Goal: Task Accomplishment & Management: Complete application form

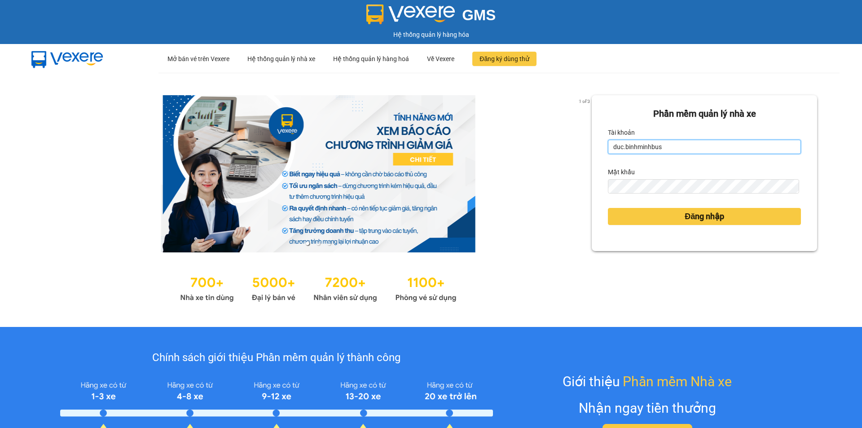
click at [664, 147] on input "duc.binhminhbus" at bounding box center [704, 147] width 193 height 14
drag, startPoint x: 664, startPoint y: 147, endPoint x: 595, endPoint y: 151, distance: 68.4
click at [595, 151] on div "Phần mềm quản lý nhà xe Tài khoản duc.[PERSON_NAME] khẩu Đăng nhập" at bounding box center [704, 173] width 225 height 156
type input "adiem.binhminhbus"
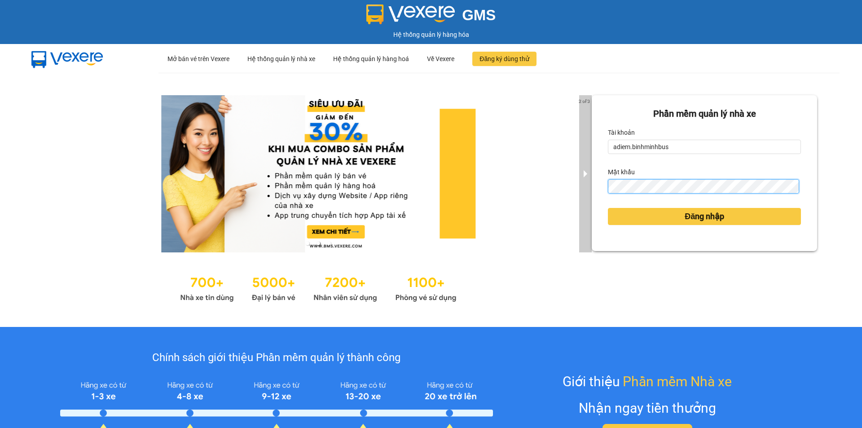
click at [587, 190] on div "2 of 3 Phần mềm quản lý nhà xe Tài khoản adiem.[PERSON_NAME] khẩu Đăng nhập" at bounding box center [431, 200] width 862 height 254
click at [608, 208] on button "Đăng nhập" at bounding box center [704, 216] width 193 height 17
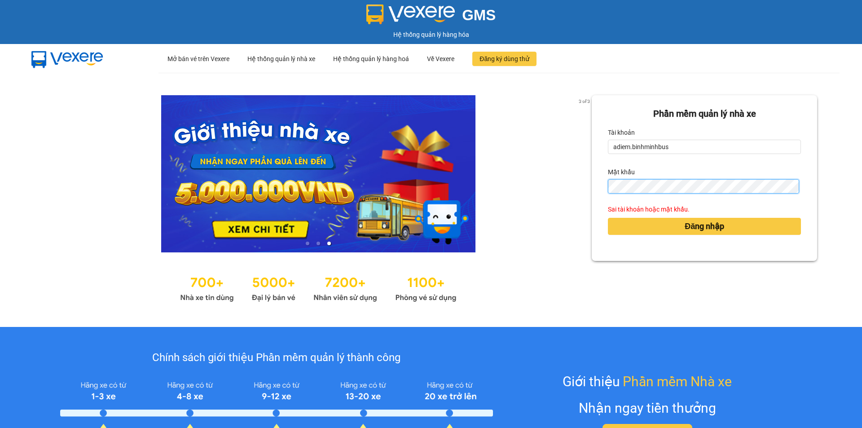
click at [608, 218] on button "Đăng nhập" at bounding box center [704, 226] width 193 height 17
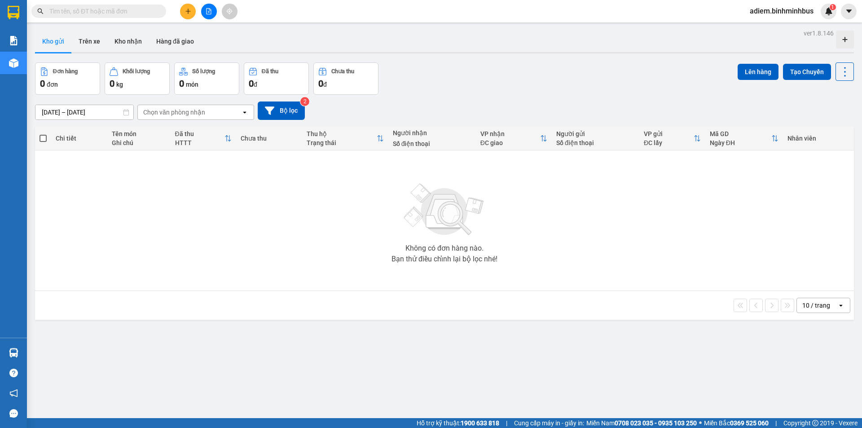
click at [187, 9] on icon "plus" at bounding box center [188, 11] width 6 height 6
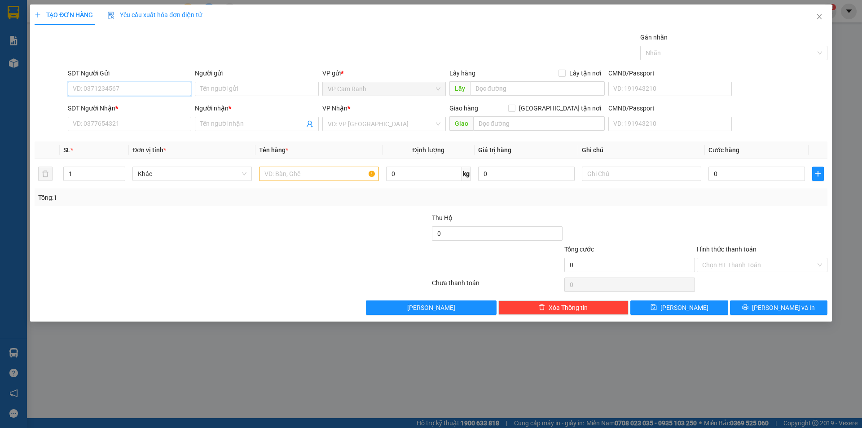
click at [152, 91] on input "SĐT Người Gửi" at bounding box center [129, 89] width 123 height 14
click at [297, 175] on input "text" at bounding box center [318, 174] width 119 height 14
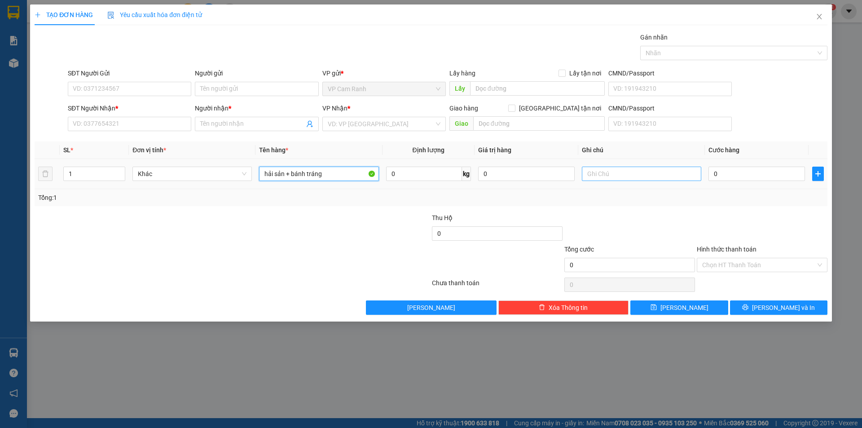
type input "hải sản + bánh tráng"
click at [593, 171] on input "text" at bounding box center [641, 174] width 119 height 14
type input "hư ướt ko chịu trách nhiệm"
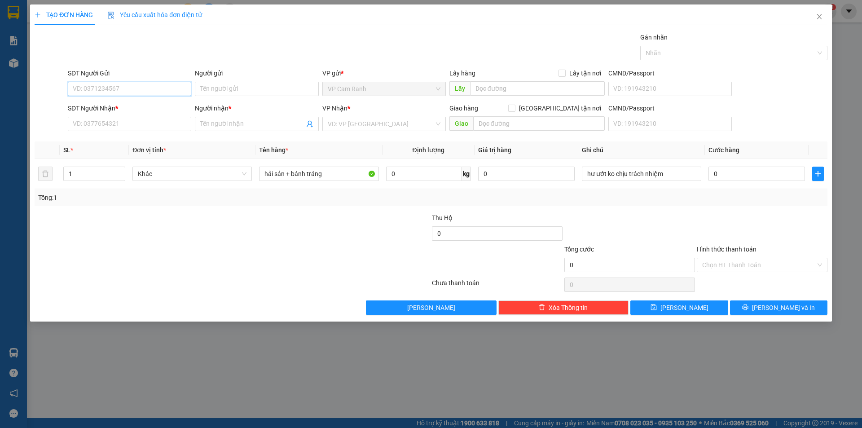
click at [162, 90] on input "SĐT Người Gửi" at bounding box center [129, 89] width 123 height 14
click at [119, 123] on input "SĐT Người Nhận *" at bounding box center [129, 124] width 123 height 14
click at [128, 91] on input "SĐT Người Gửi" at bounding box center [129, 89] width 123 height 14
click at [125, 128] on input "SĐT Người Nhận *" at bounding box center [129, 124] width 123 height 14
click at [143, 83] on input "SĐT Người Gửi" at bounding box center [129, 89] width 123 height 14
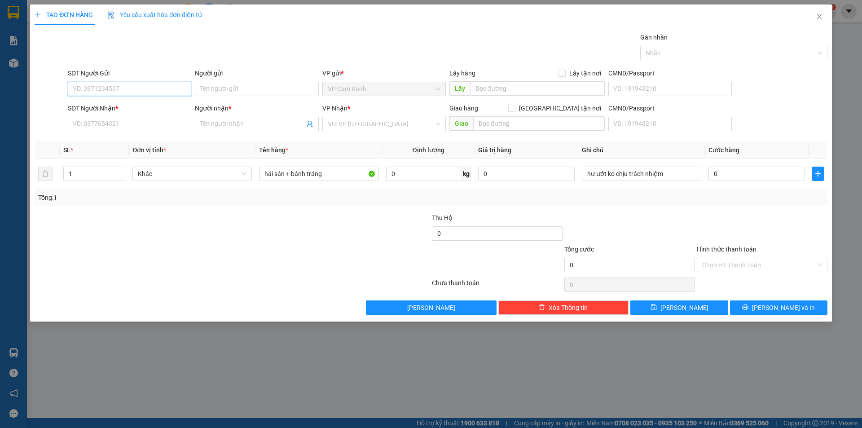
click at [142, 86] on input "SĐT Người Gửi" at bounding box center [129, 89] width 123 height 14
type input "0347199602"
click at [154, 105] on div "0347199602 - [PERSON_NAME]" at bounding box center [129, 107] width 113 height 10
type input "[PERSON_NAME]"
type input "0383159095"
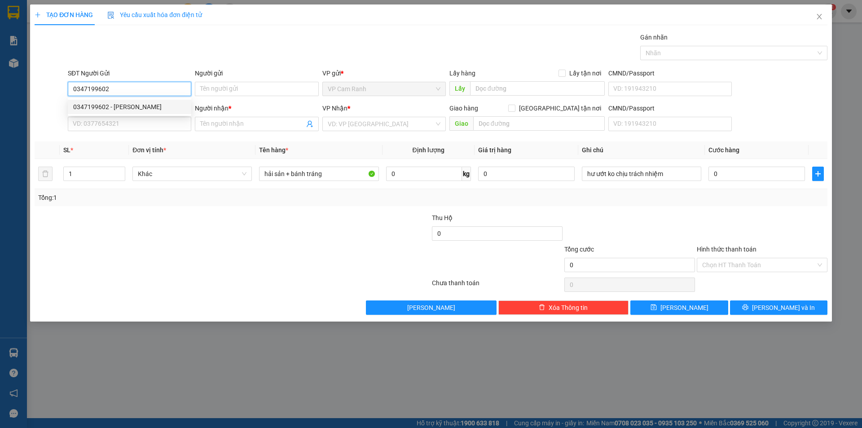
type input "Chị Huệ"
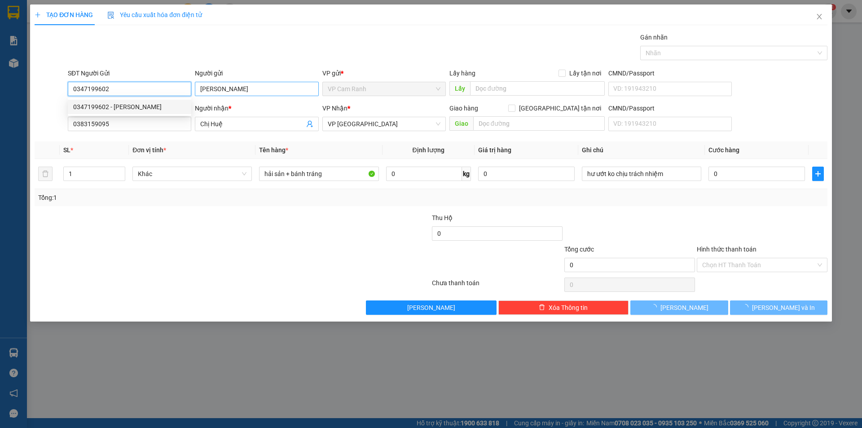
type input "30.000"
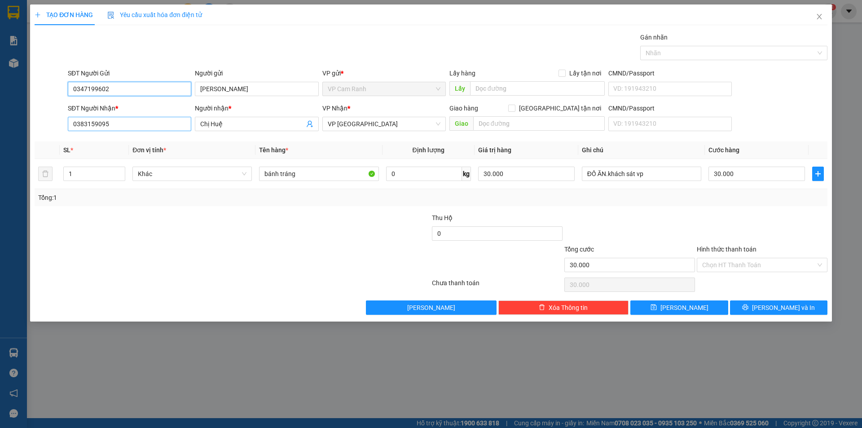
type input "0347199602"
click at [135, 126] on input "0383159095" at bounding box center [129, 124] width 123 height 14
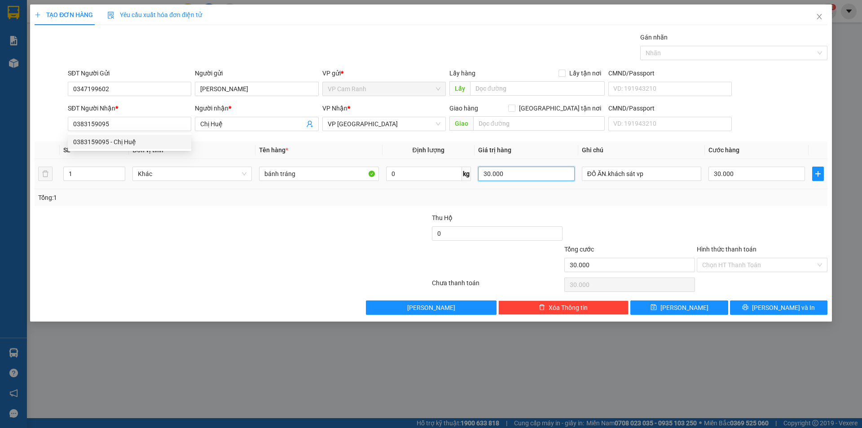
click at [511, 174] on input "30.000" at bounding box center [526, 174] width 97 height 14
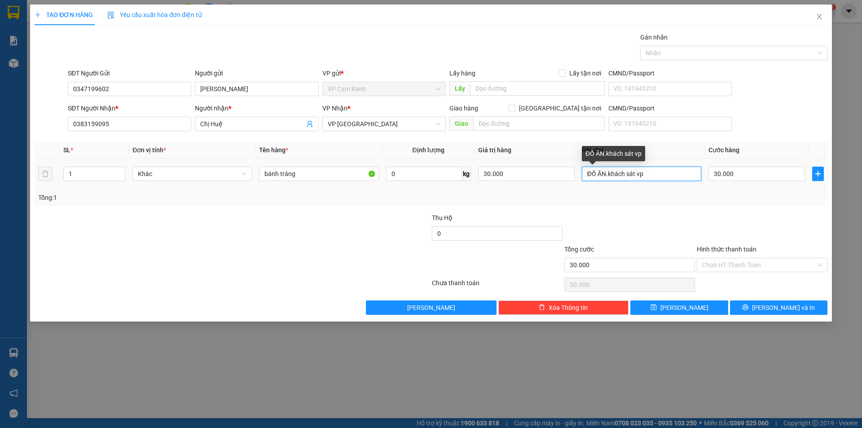
drag, startPoint x: 648, startPoint y: 176, endPoint x: 580, endPoint y: 180, distance: 68.8
click at [580, 180] on td "ĐỒ ĂN.khách sát vp" at bounding box center [641, 174] width 127 height 30
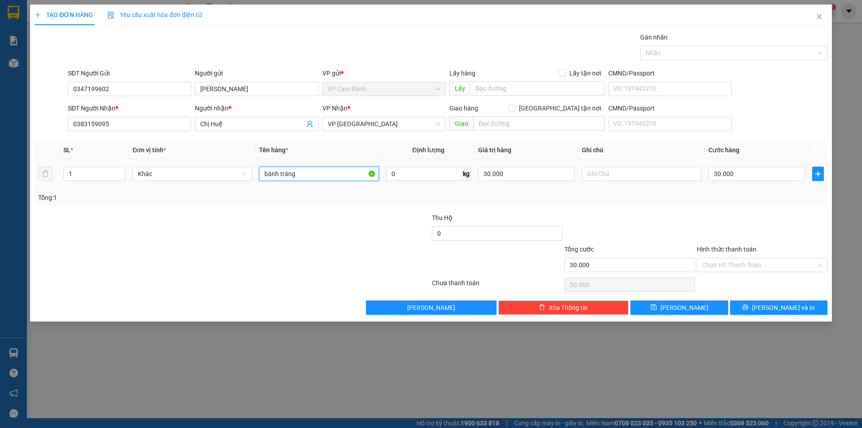
click at [325, 172] on input "bánh tráng" at bounding box center [318, 174] width 119 height 14
type input "bánh tráng + hải sản"
click at [518, 175] on input "30.000" at bounding box center [526, 174] width 97 height 14
click at [483, 177] on input "0" at bounding box center [526, 174] width 97 height 14
click at [496, 174] on input "0" at bounding box center [526, 174] width 97 height 14
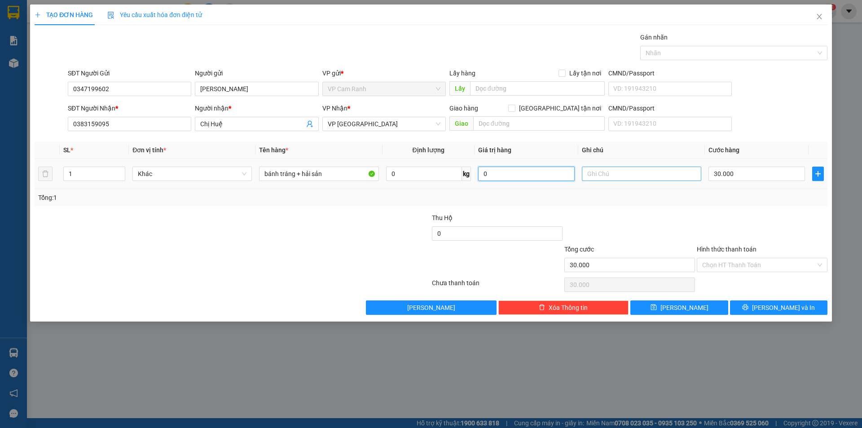
type input "0"
click at [644, 176] on input "text" at bounding box center [641, 174] width 119 height 14
click at [739, 173] on input "30.000" at bounding box center [756, 174] width 97 height 14
type input "5"
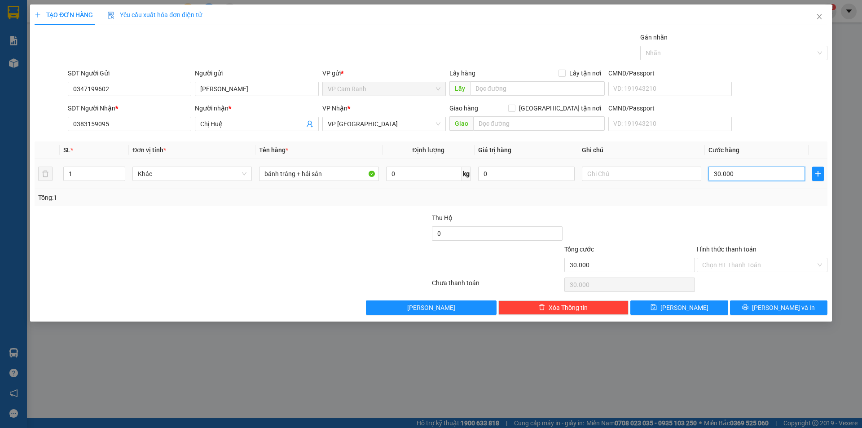
type input "5"
type input "50"
type input "500"
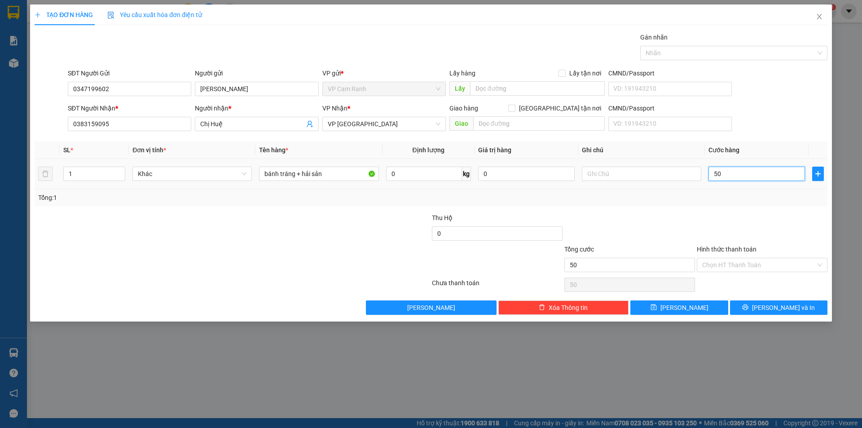
type input "500"
type input "5.000"
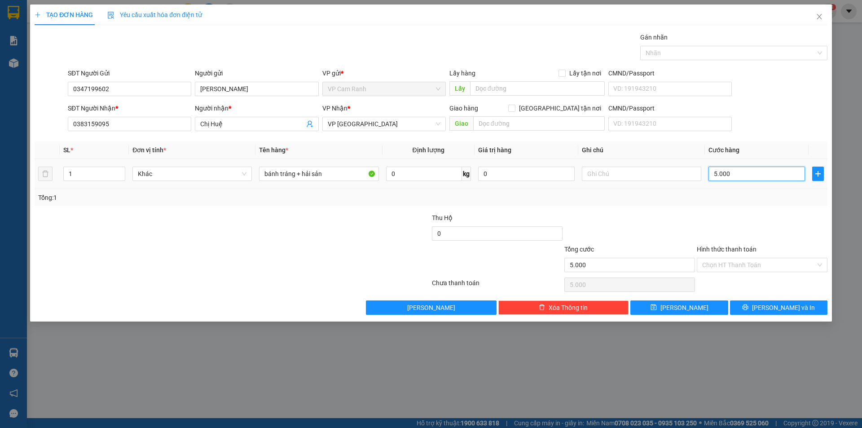
type input "50.000"
click at [648, 200] on div "Tổng: 1" at bounding box center [431, 198] width 786 height 10
click at [642, 178] on input "text" at bounding box center [641, 174] width 119 height 14
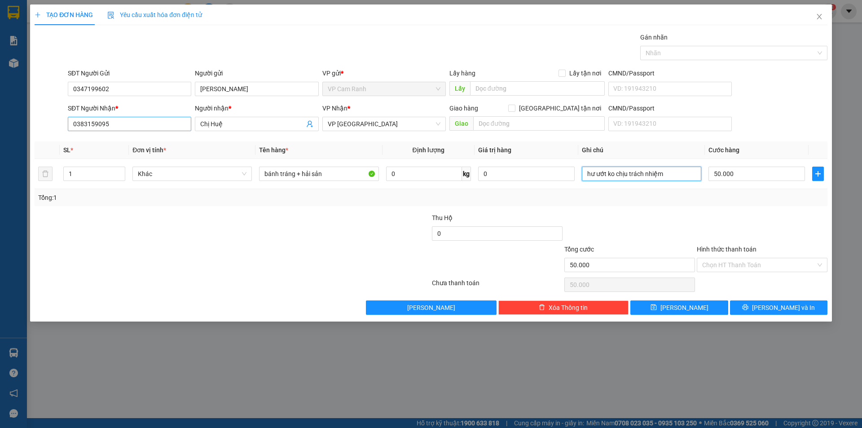
type input "hư ướt ko chịu trách nhiệm"
click at [162, 126] on input "0383159095" at bounding box center [129, 124] width 123 height 14
click at [368, 86] on span "VP Cam Ranh" at bounding box center [384, 88] width 113 height 13
click at [363, 90] on span "VP Cam Ranh" at bounding box center [384, 88] width 113 height 13
click at [716, 267] on input "Hình thức thanh toán" at bounding box center [759, 264] width 114 height 13
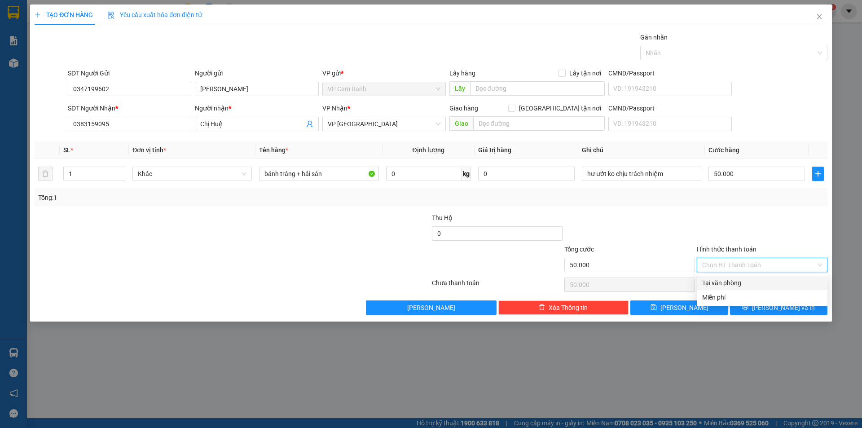
click at [718, 281] on div "Tại văn phòng" at bounding box center [762, 283] width 120 height 10
type input "0"
click at [748, 308] on icon "printer" at bounding box center [745, 307] width 6 height 6
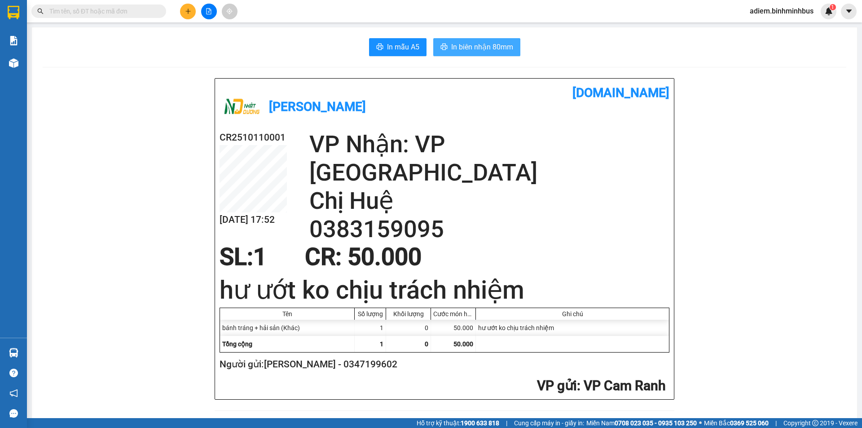
click at [468, 48] on span "In biên nhận 80mm" at bounding box center [482, 46] width 62 height 11
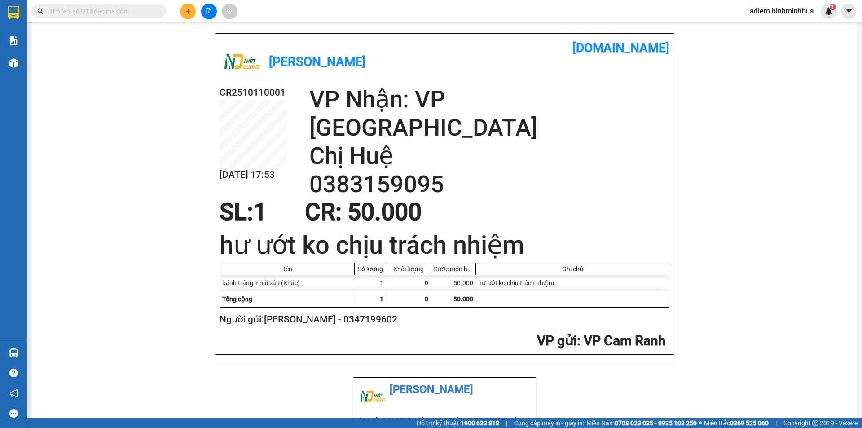
click at [185, 10] on icon "plus" at bounding box center [188, 11] width 6 height 6
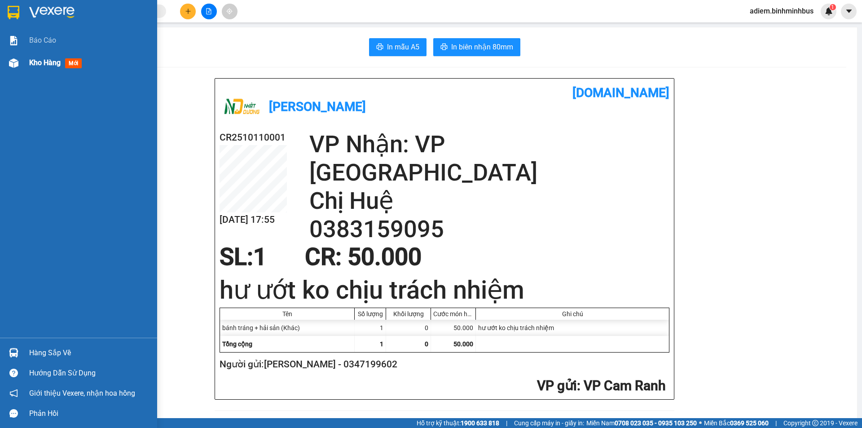
click at [43, 61] on span "Kho hàng" at bounding box center [44, 62] width 31 height 9
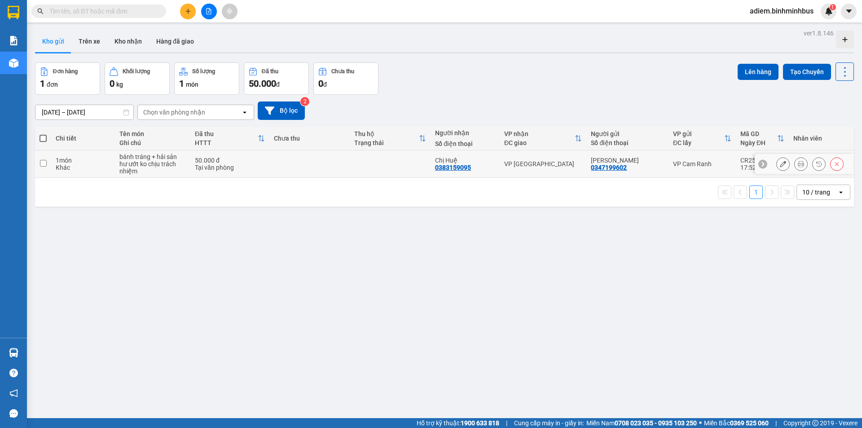
click at [44, 164] on input "checkbox" at bounding box center [43, 163] width 7 height 7
checkbox input "true"
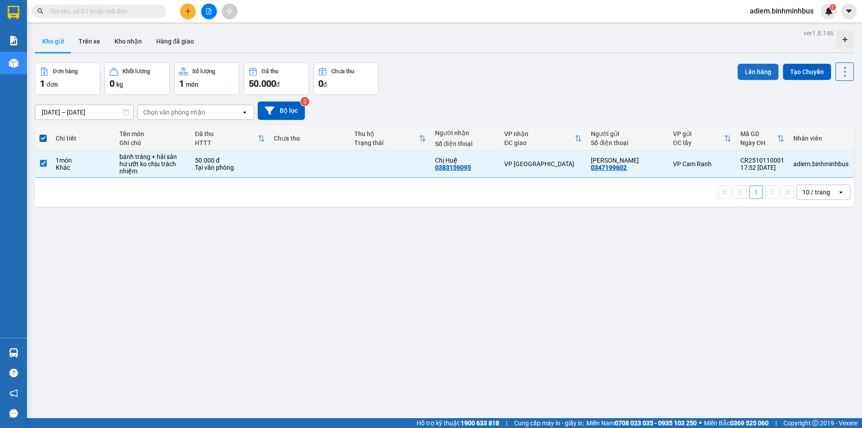
click at [745, 67] on button "Lên hàng" at bounding box center [758, 72] width 41 height 16
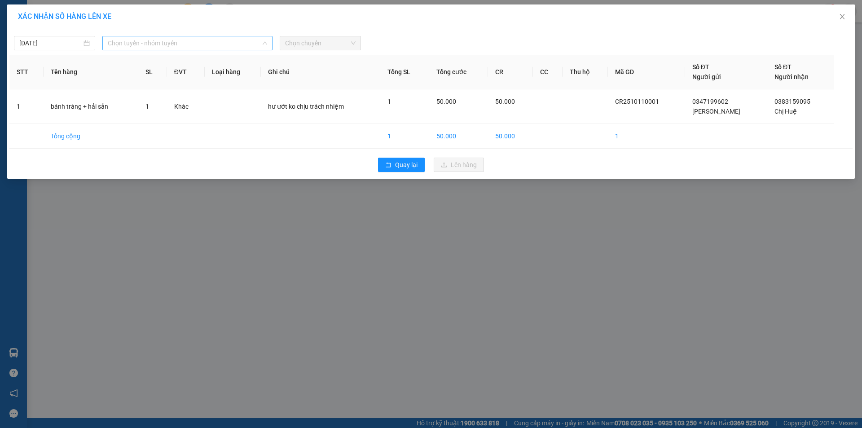
click at [194, 47] on span "Chọn tuyến - nhóm tuyến" at bounding box center [187, 42] width 159 height 13
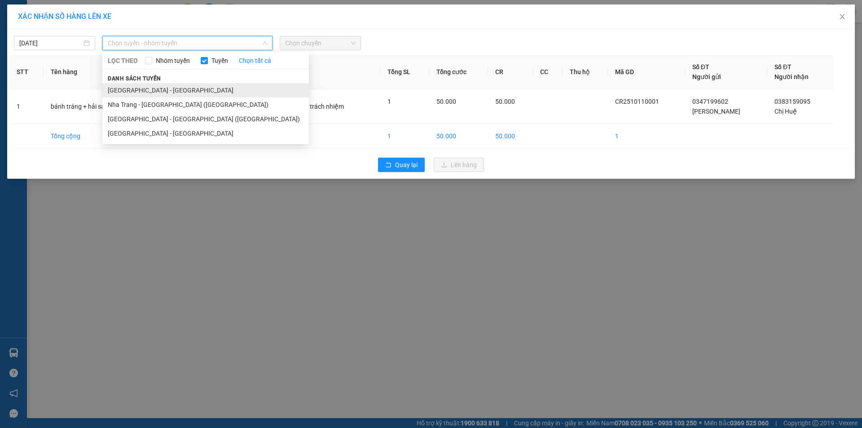
click at [167, 87] on li "[GEOGRAPHIC_DATA] - [GEOGRAPHIC_DATA]" at bounding box center [205, 90] width 207 height 14
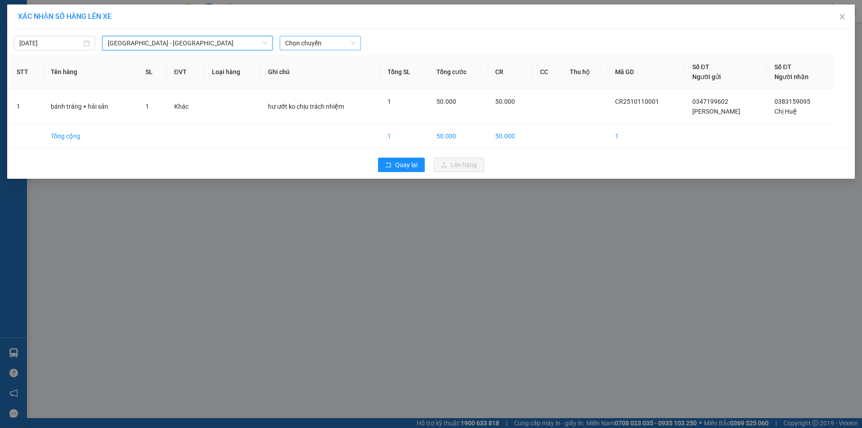
click at [320, 43] on span "Chọn chuyến" at bounding box center [320, 42] width 70 height 13
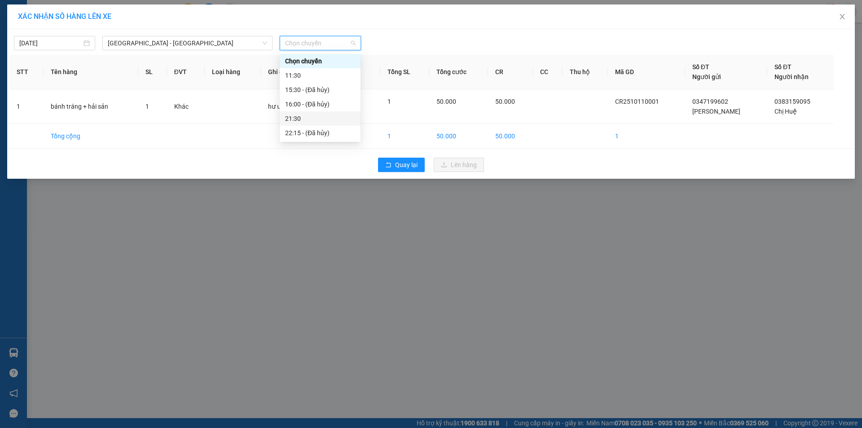
click at [314, 118] on div "21:30" at bounding box center [320, 119] width 70 height 10
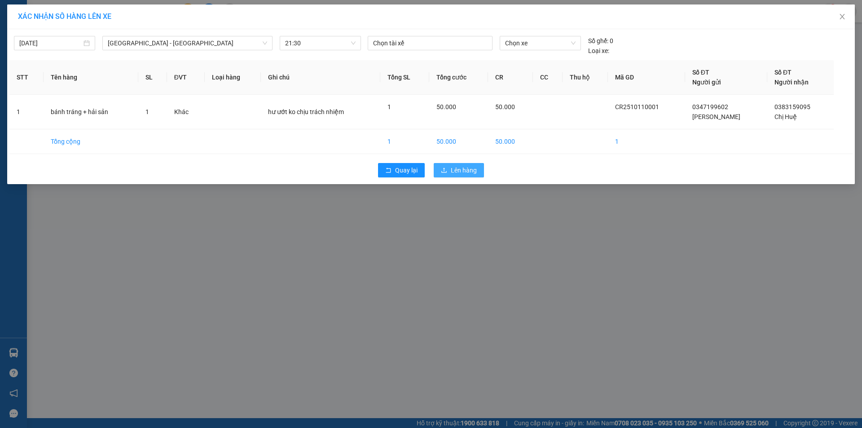
click at [460, 167] on span "Lên hàng" at bounding box center [464, 170] width 26 height 10
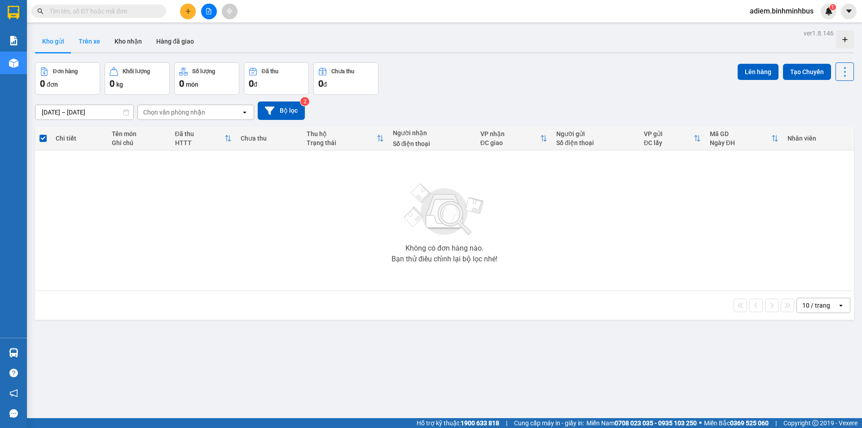
click at [94, 39] on button "Trên xe" at bounding box center [89, 42] width 36 height 22
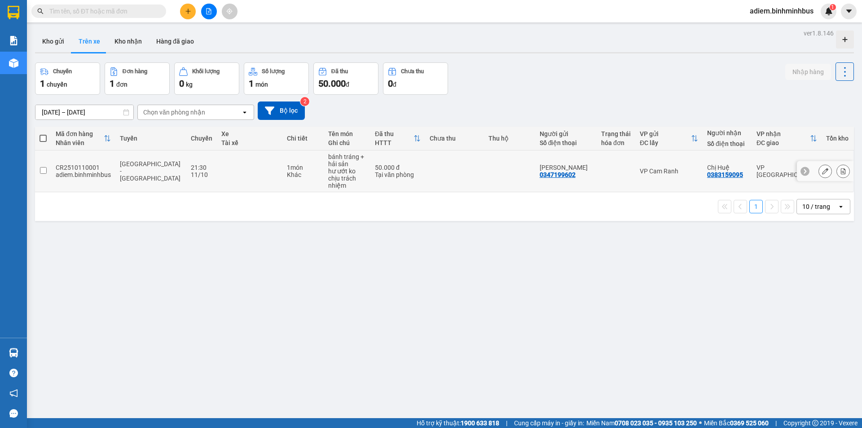
click at [475, 170] on td at bounding box center [454, 171] width 59 height 42
checkbox input "true"
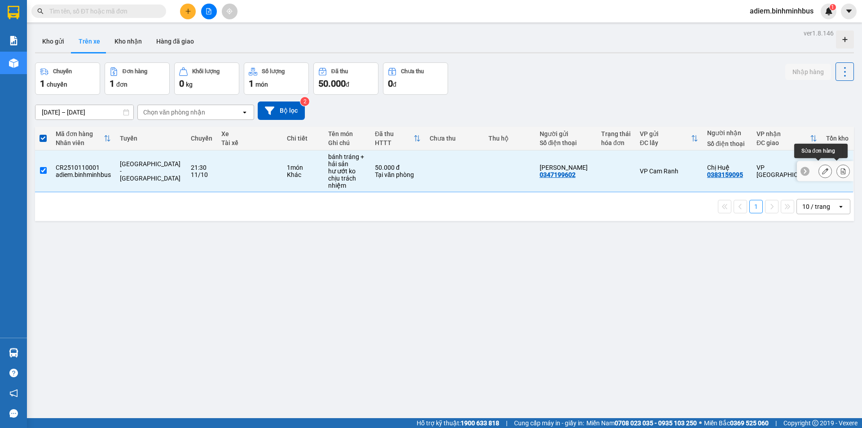
click at [819, 171] on button at bounding box center [825, 171] width 13 height 16
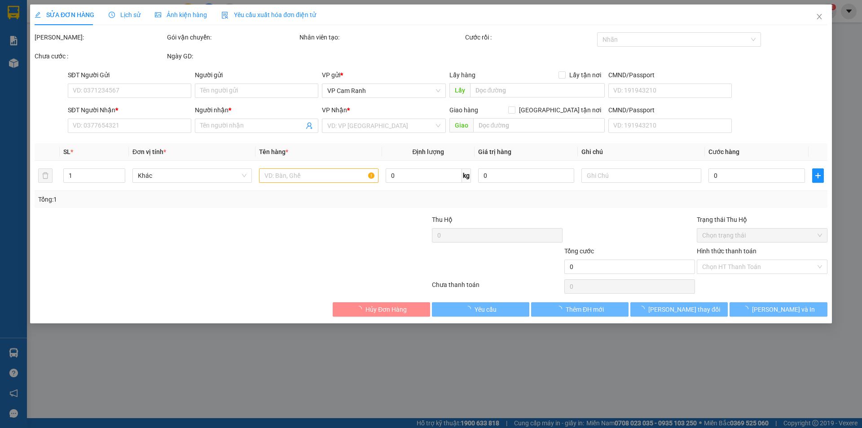
type input "0347199602"
type input "[PERSON_NAME]"
type input "0383159095"
type input "Chị Huệ"
type input "50.000"
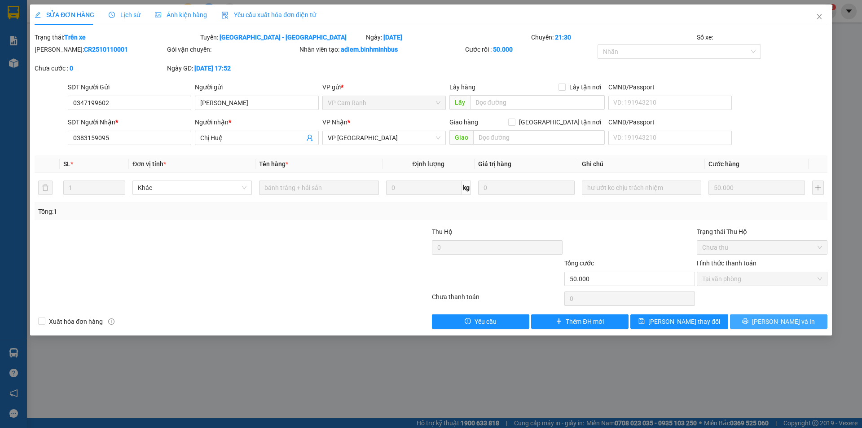
click at [769, 322] on button "[PERSON_NAME] và In" at bounding box center [778, 321] width 97 height 14
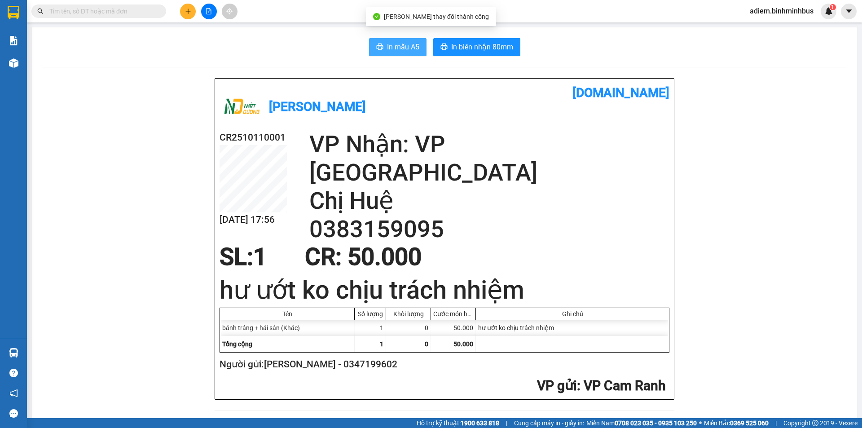
click at [397, 48] on span "In mẫu A5" at bounding box center [403, 46] width 32 height 11
click at [398, 45] on span "In mẫu A5" at bounding box center [403, 46] width 32 height 11
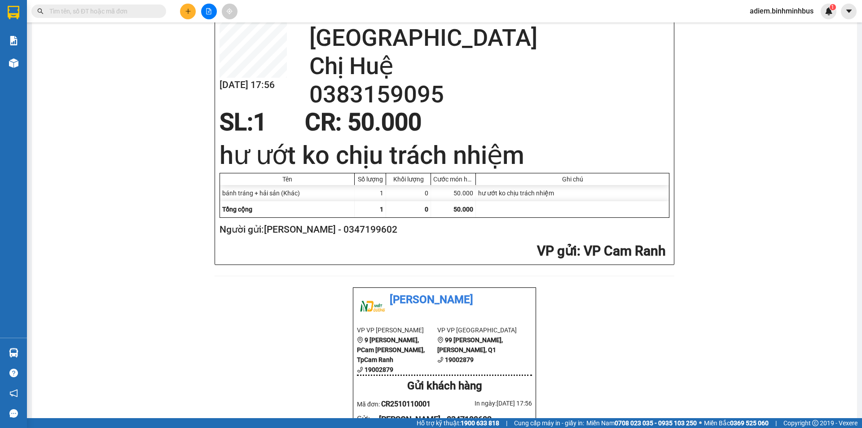
scroll to position [314, 0]
